Goal: Information Seeking & Learning: Learn about a topic

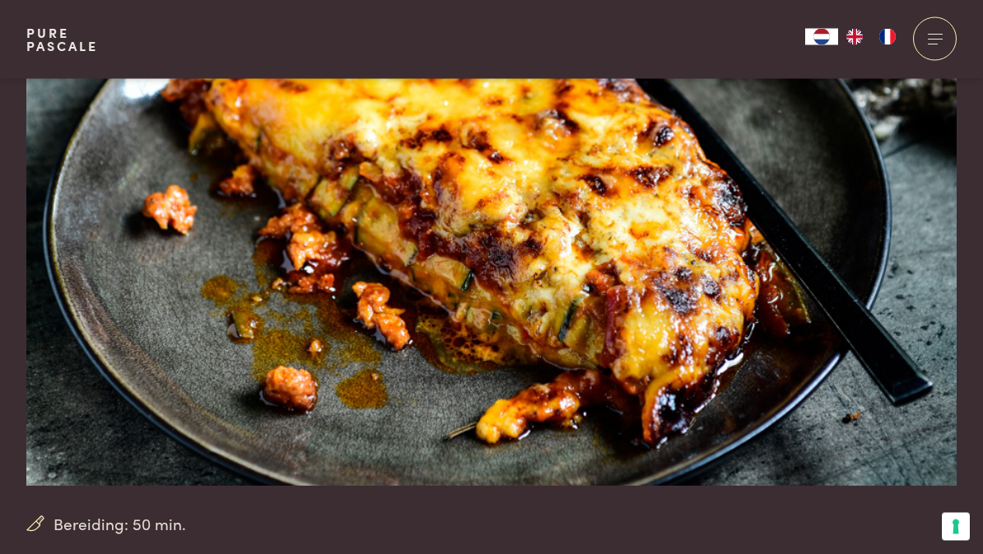
scroll to position [106, 0]
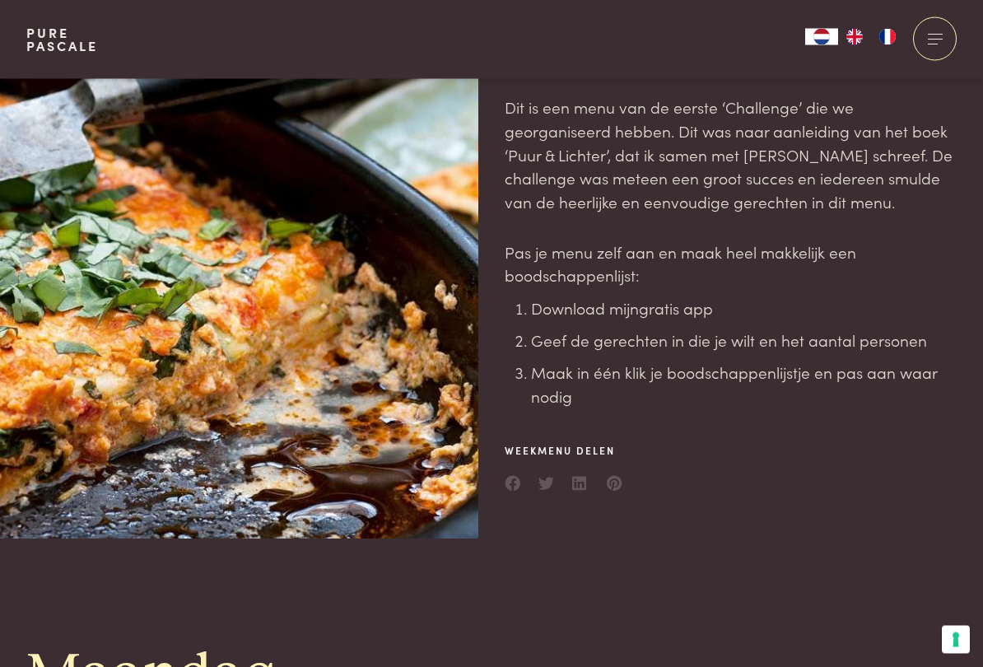
scroll to position [149, 0]
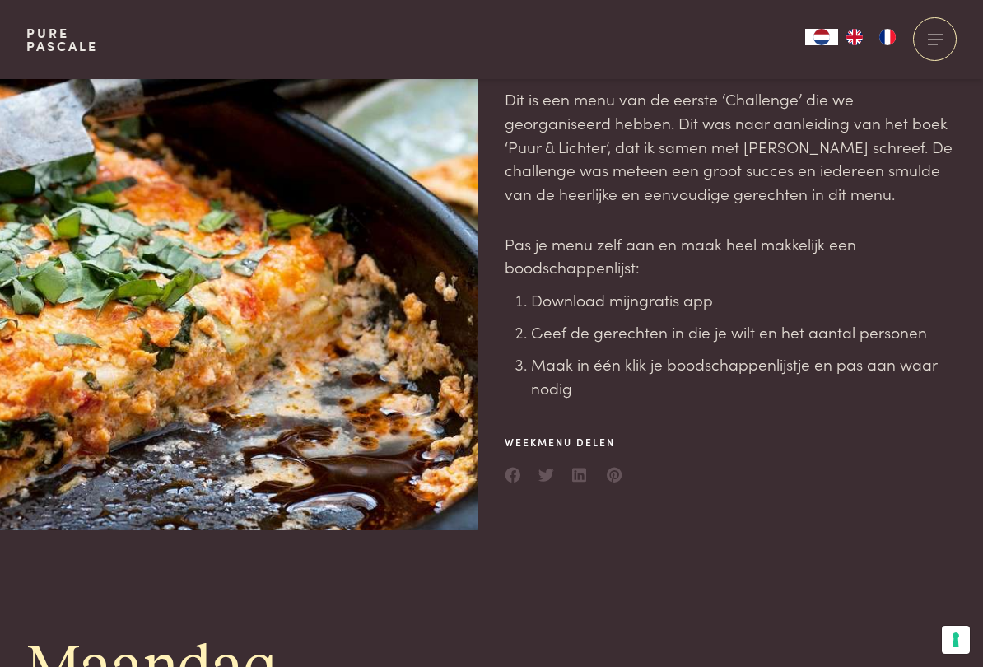
click at [384, 472] on div at bounding box center [252, 230] width 452 height 600
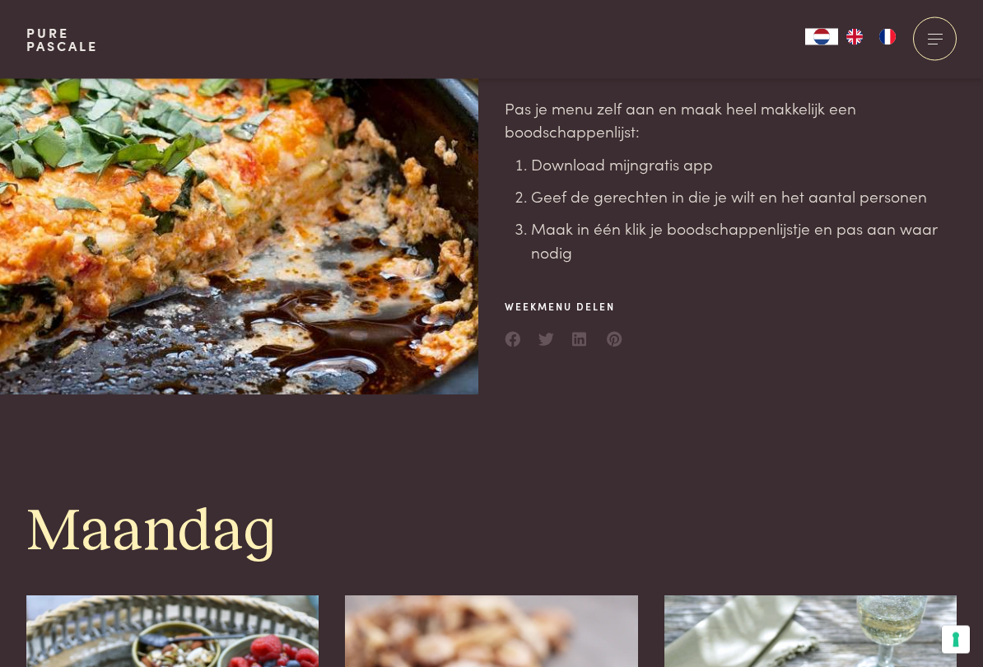
scroll to position [285, 0]
click at [693, 174] on link "gratis app" at bounding box center [676, 163] width 74 height 22
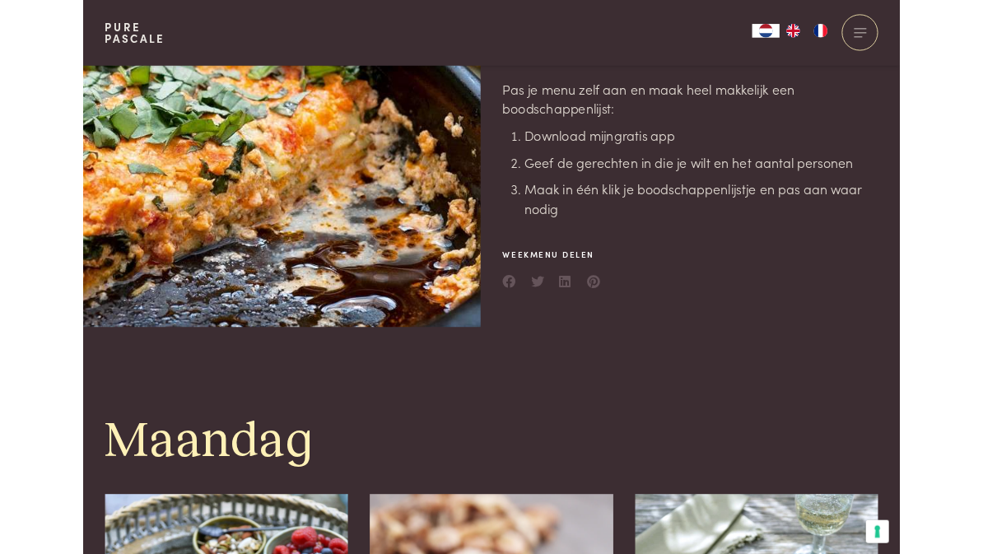
scroll to position [332, 0]
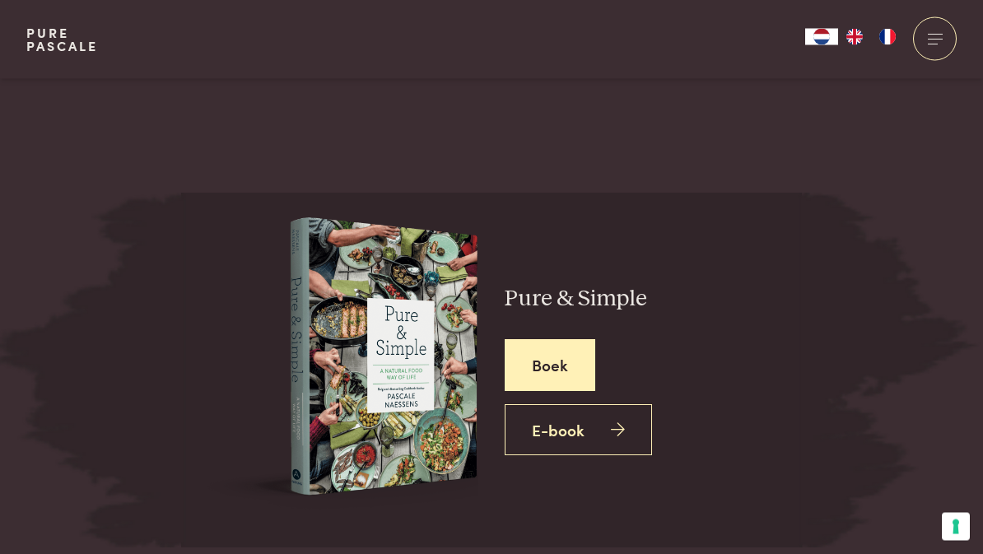
scroll to position [2565, 0]
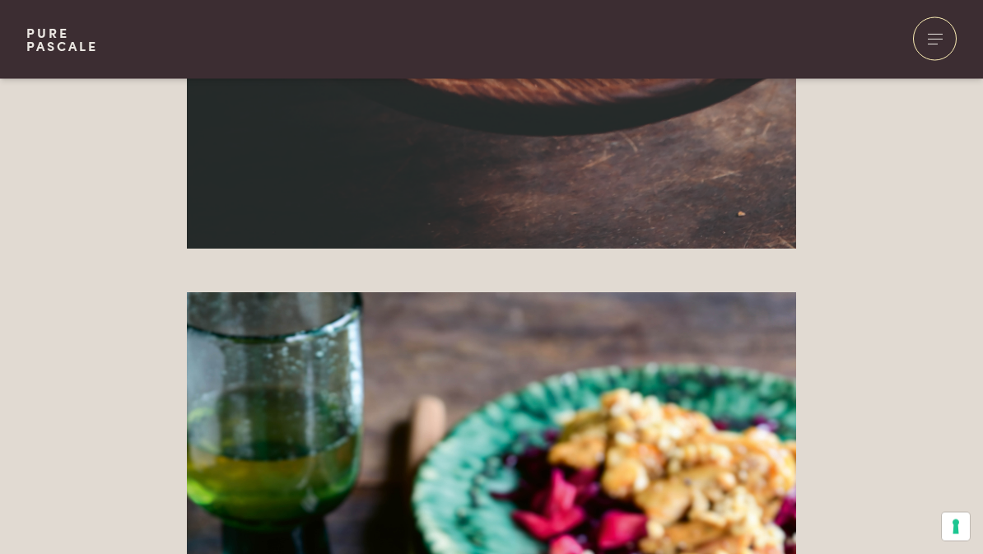
scroll to position [2175, 0]
